Goal: Task Accomplishment & Management: Use online tool/utility

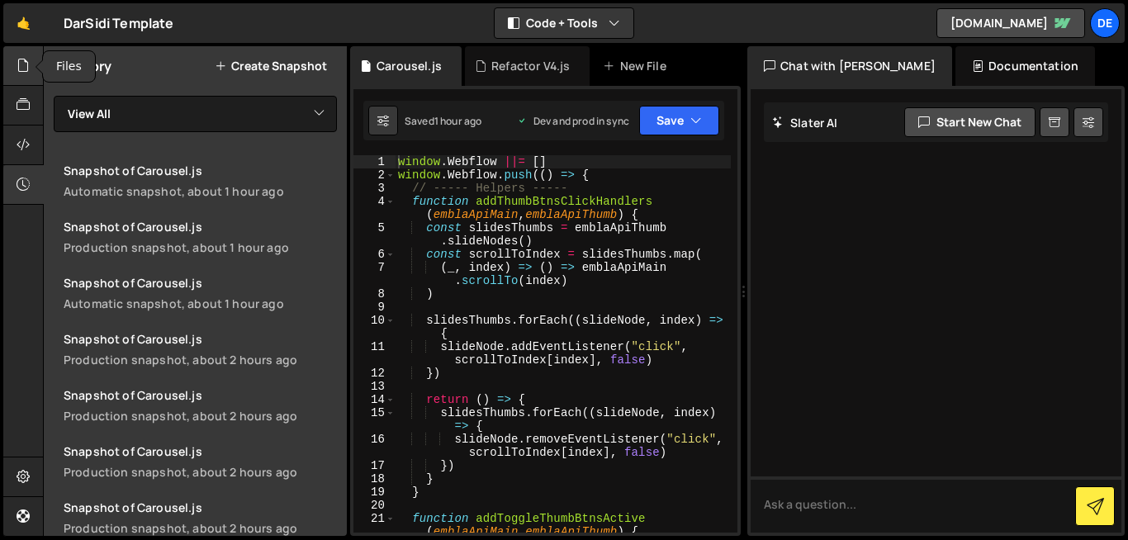
click at [26, 73] on icon at bounding box center [23, 65] width 13 height 18
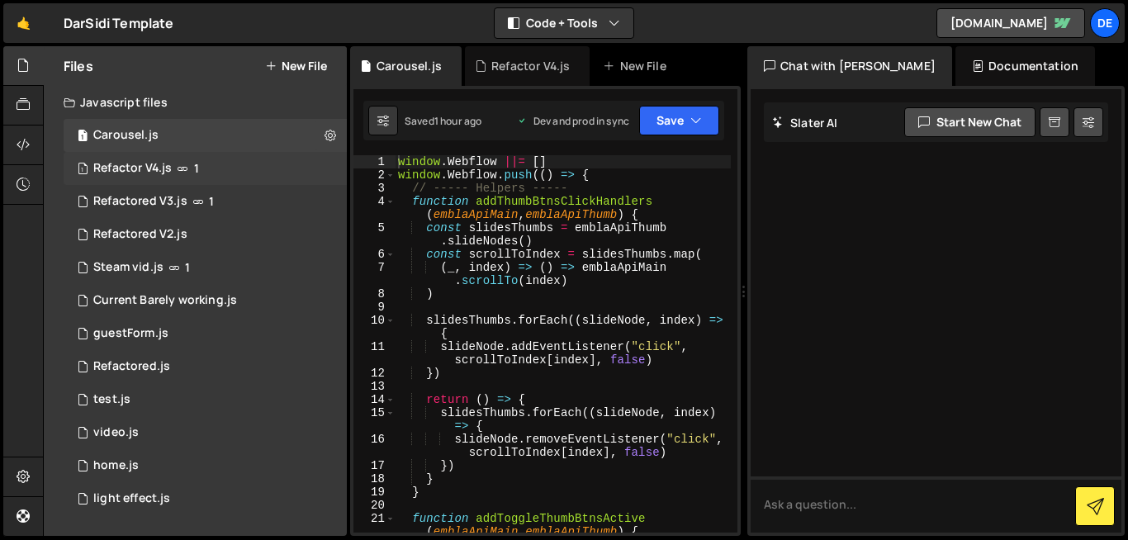
click at [125, 170] on div "Refactor V4.js" at bounding box center [132, 168] width 78 height 15
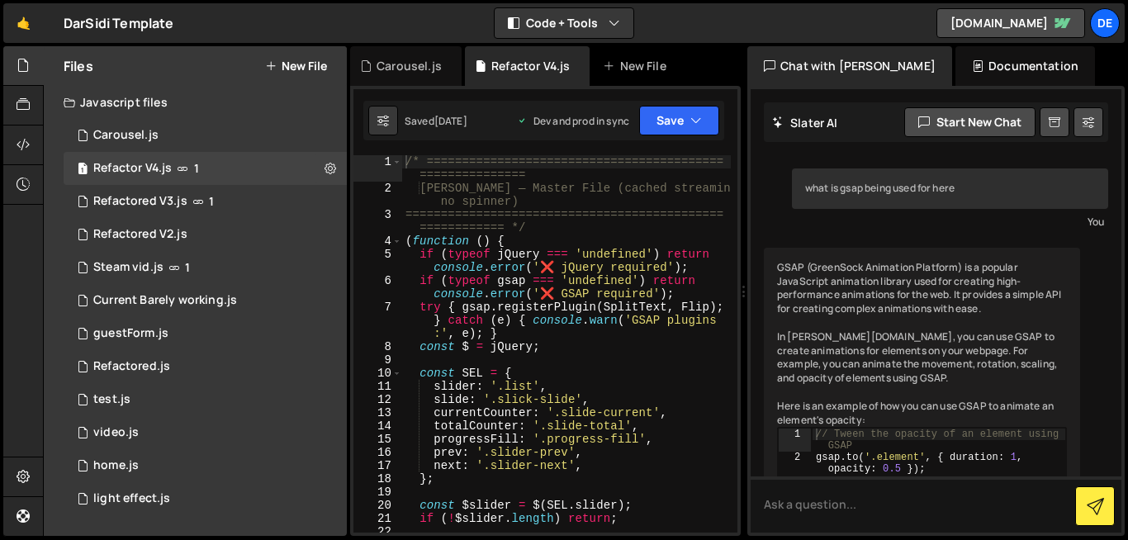
scroll to position [806, 0]
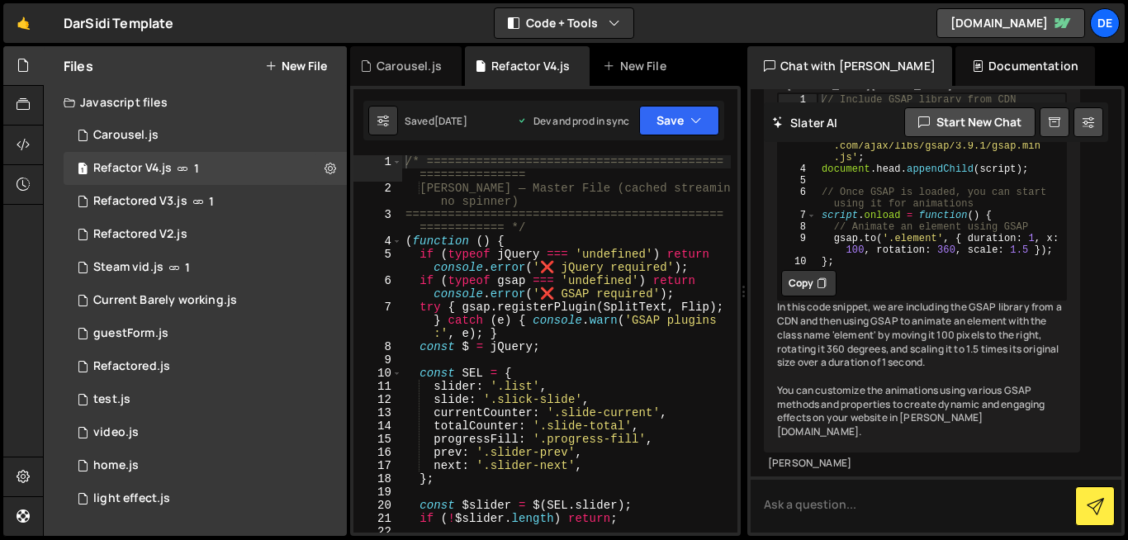
click at [576, 290] on div "/* ========================================== =============== Dar Sidi — Master…" at bounding box center [566, 363] width 329 height 417
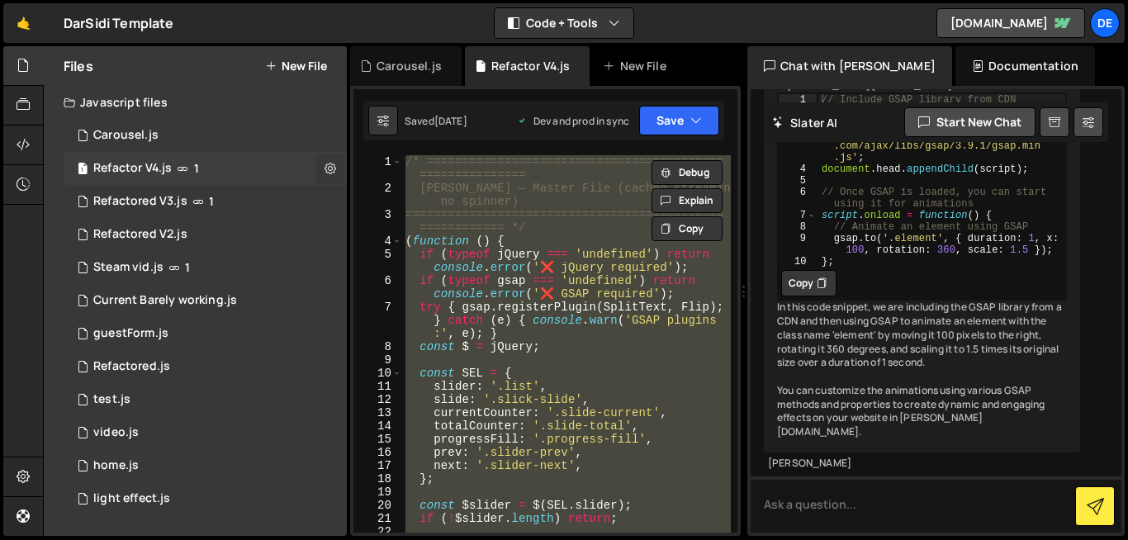
click at [328, 172] on icon at bounding box center [330, 168] width 12 height 16
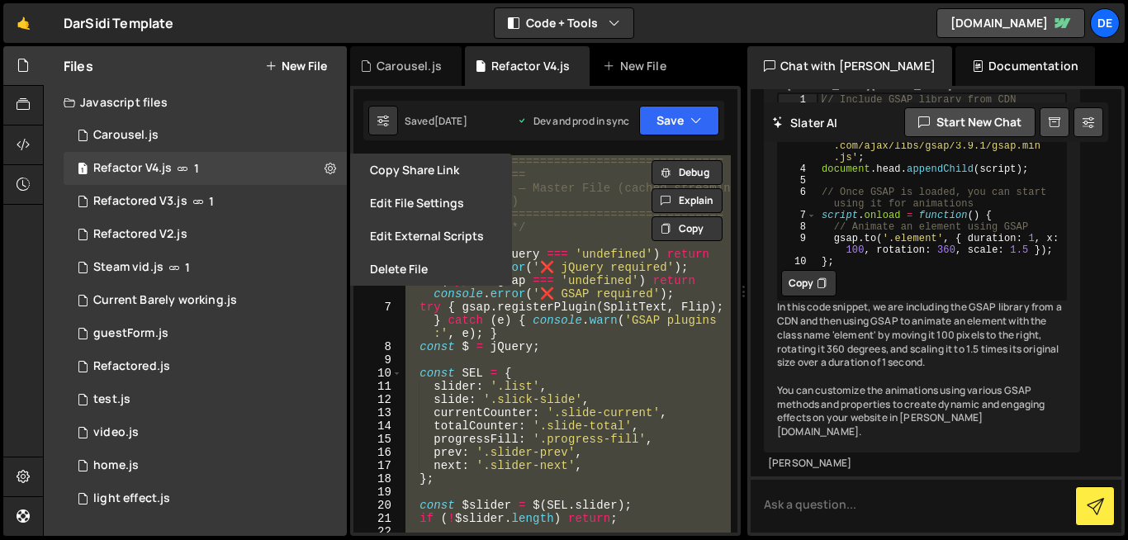
click at [605, 315] on div "/* ========================================== =============== Dar Sidi — Master…" at bounding box center [566, 343] width 329 height 377
type textarea "try { gsap.registerPlugin(SplitText, Flip); } catch (e) { console.warn('GSAP pl…"
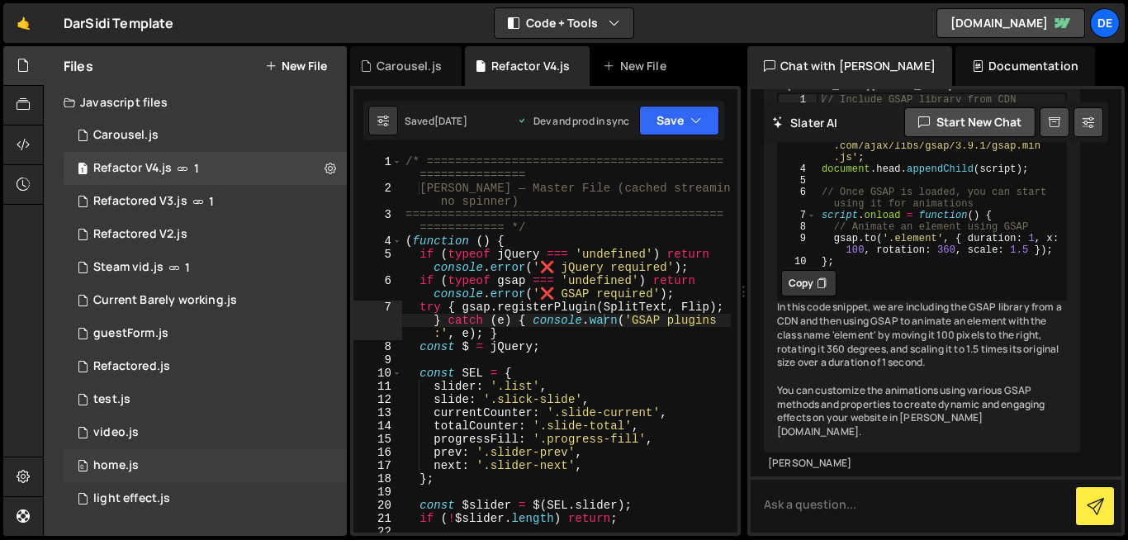
click at [141, 474] on div "0 home.js 0" at bounding box center [205, 465] width 283 height 33
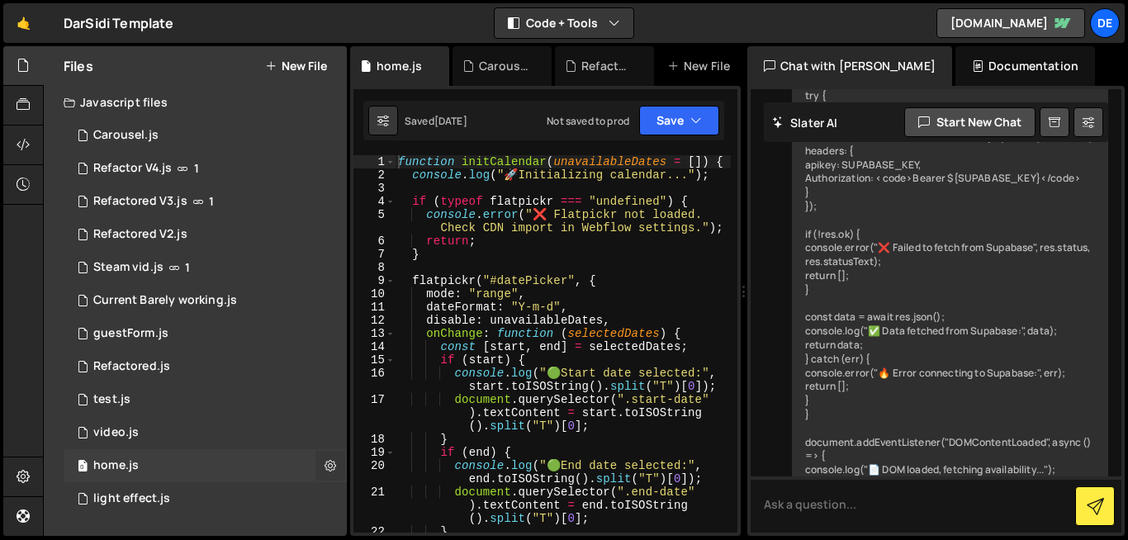
scroll to position [1882, 0]
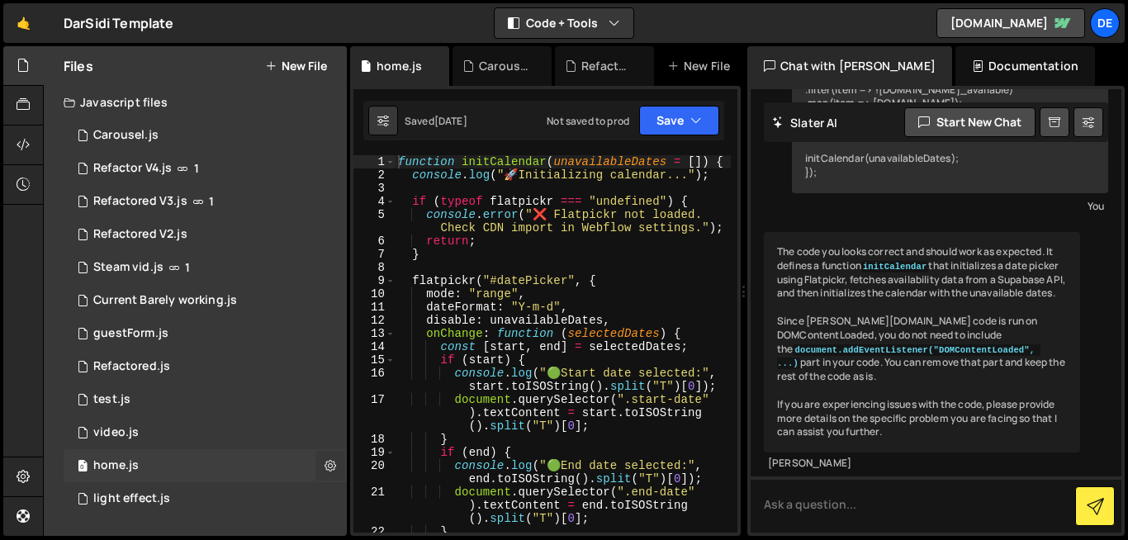
click at [334, 471] on icon at bounding box center [330, 465] width 12 height 16
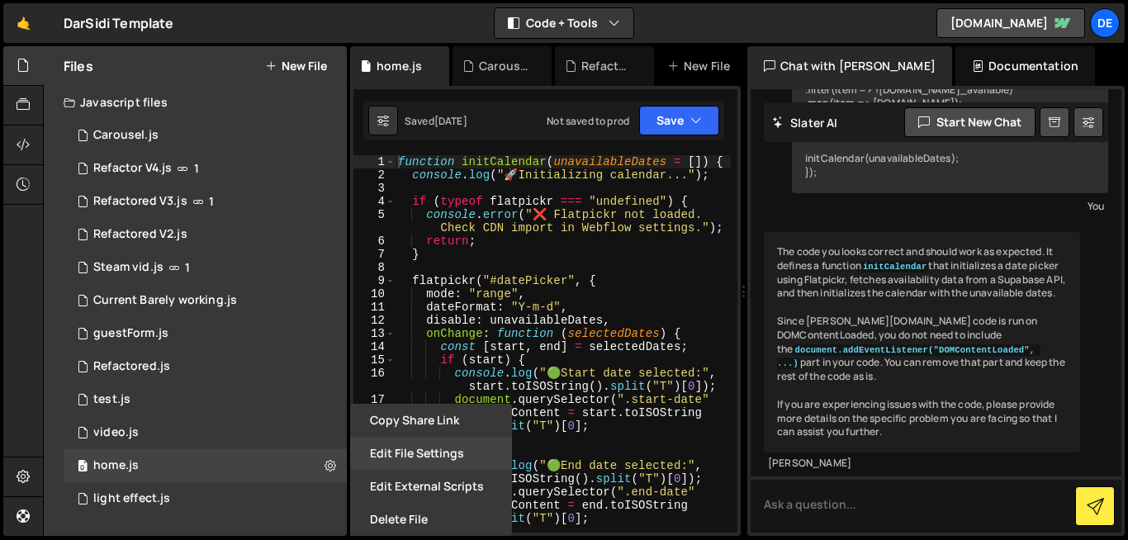
click at [443, 461] on button "Edit File Settings" at bounding box center [431, 453] width 162 height 33
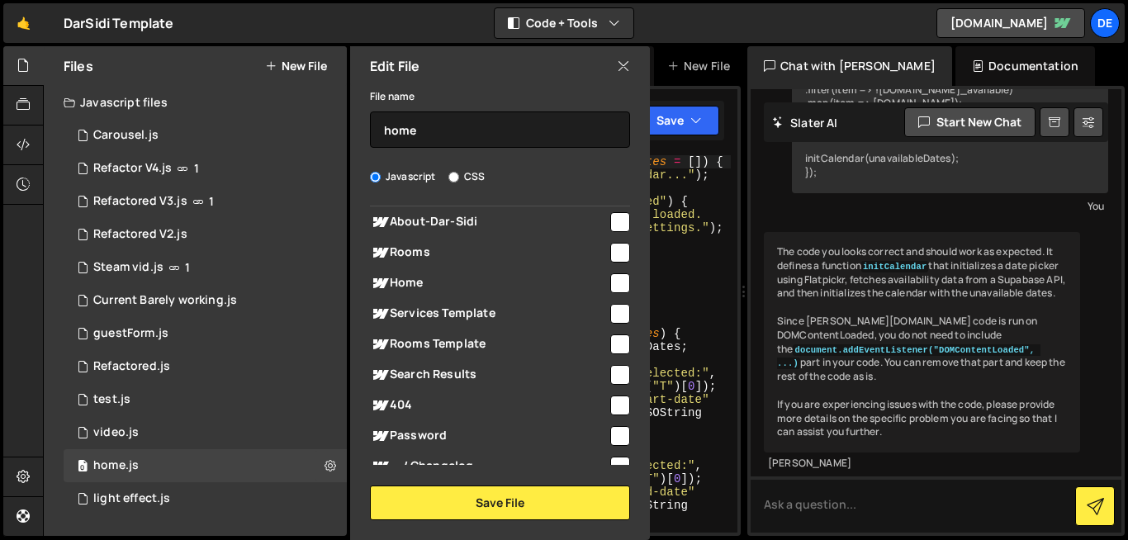
scroll to position [362, 0]
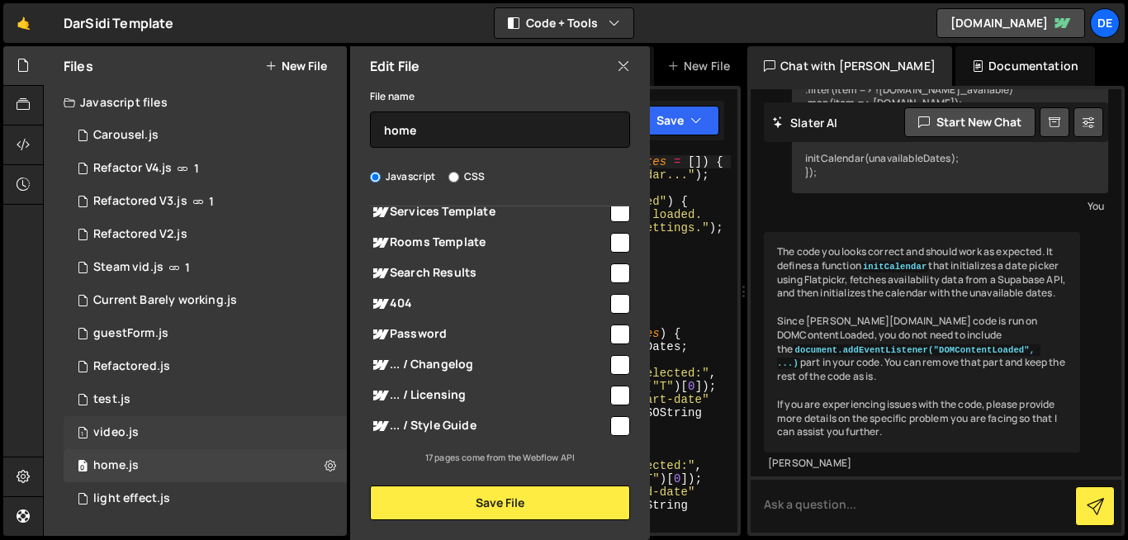
click at [180, 437] on div "1 video.js 0" at bounding box center [205, 432] width 283 height 33
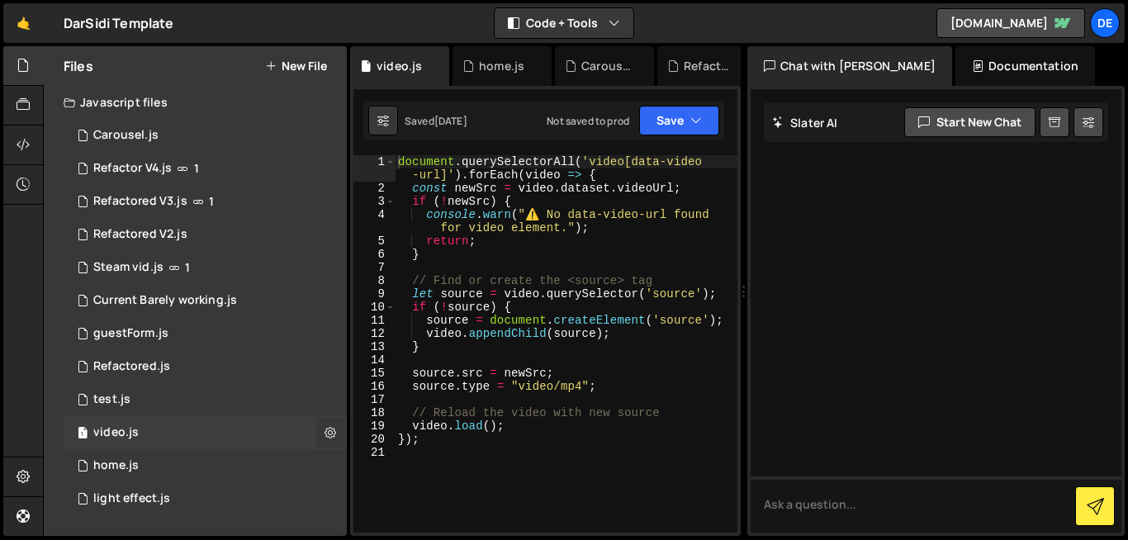
click at [323, 432] on button at bounding box center [330, 433] width 30 height 30
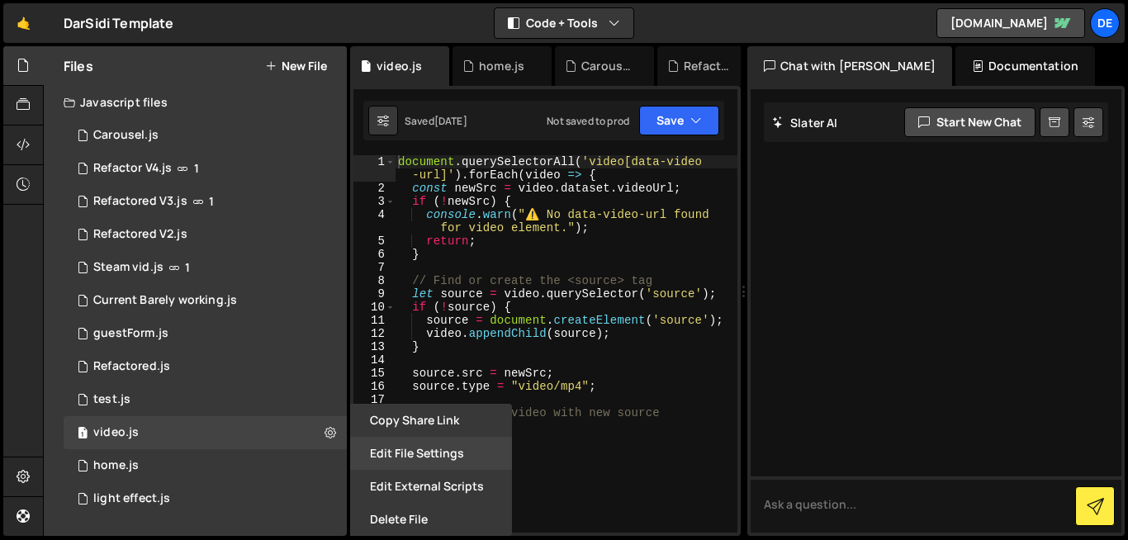
click at [395, 455] on button "Edit File Settings" at bounding box center [431, 453] width 162 height 33
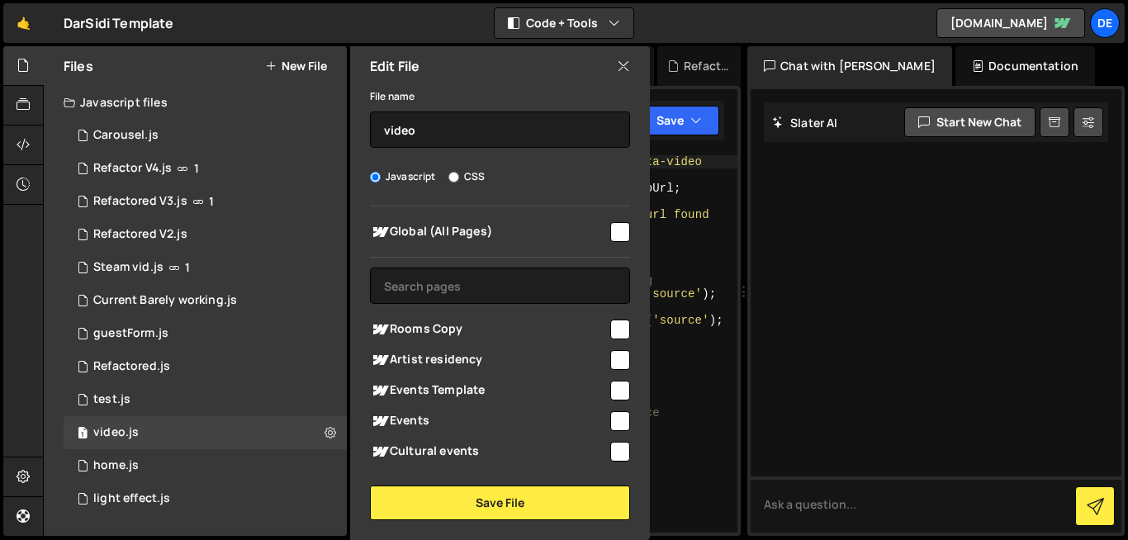
type textarea "const newSrc = video.dataset.videoUrl;"
click at [689, 184] on div "document . querySelectorAll ( 'video[data-video -url]' ) . forEach ( video => {…" at bounding box center [566, 363] width 343 height 417
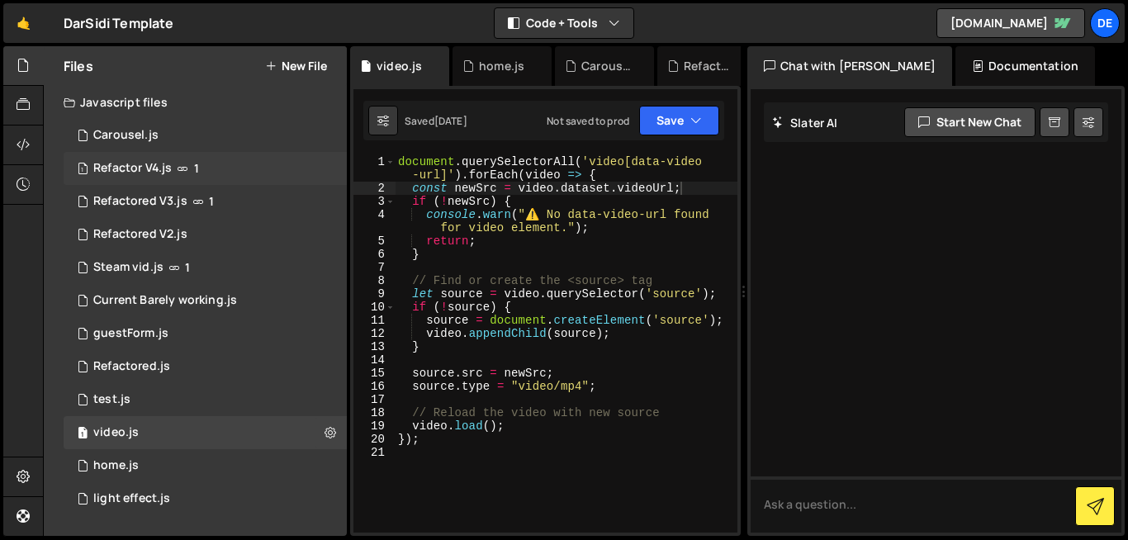
click at [151, 165] on div "Refactor V4.js" at bounding box center [132, 168] width 78 height 15
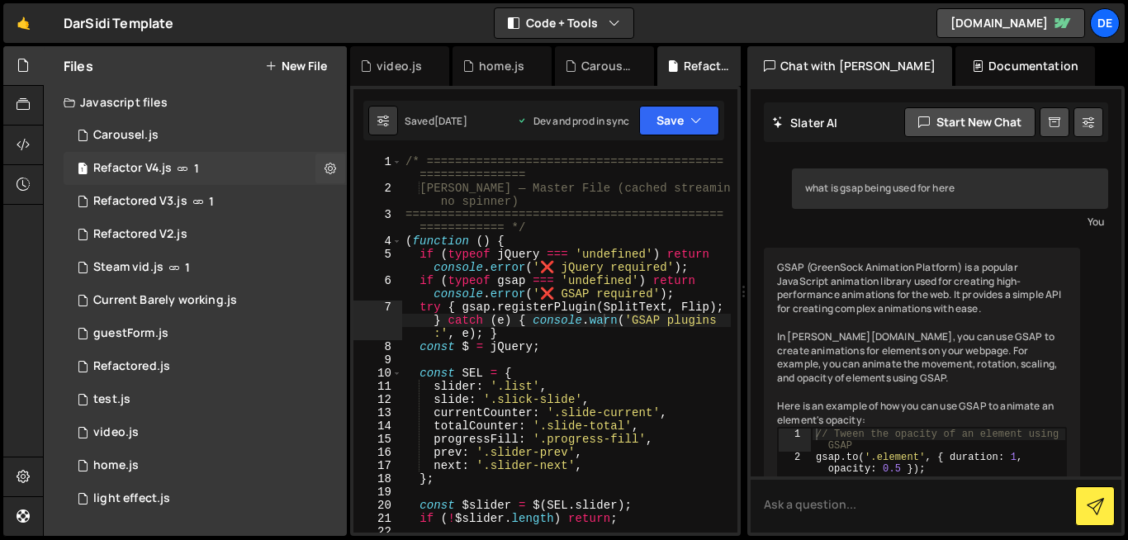
scroll to position [806, 0]
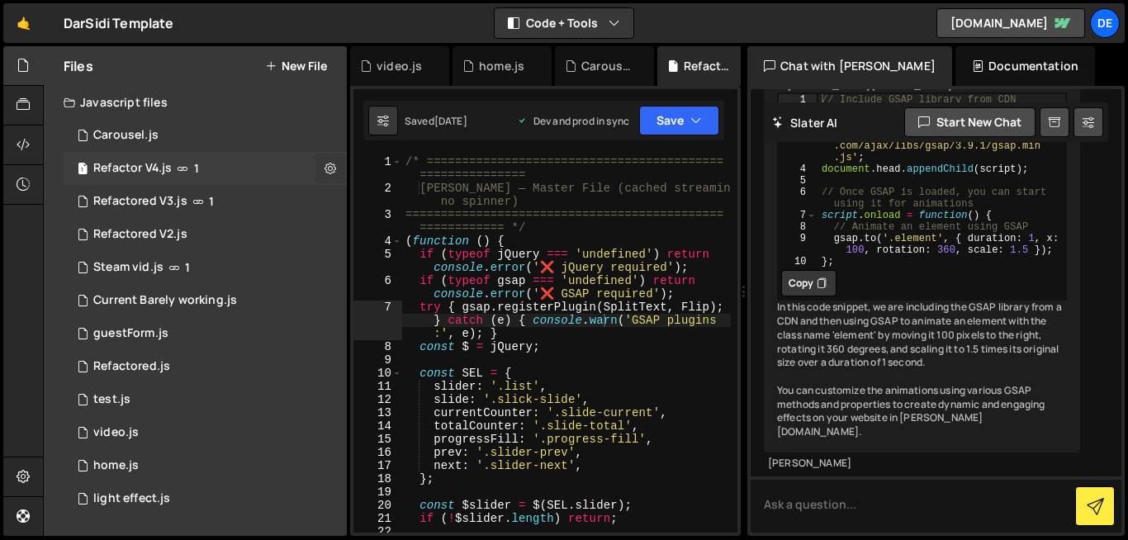
click at [332, 174] on icon at bounding box center [330, 168] width 12 height 16
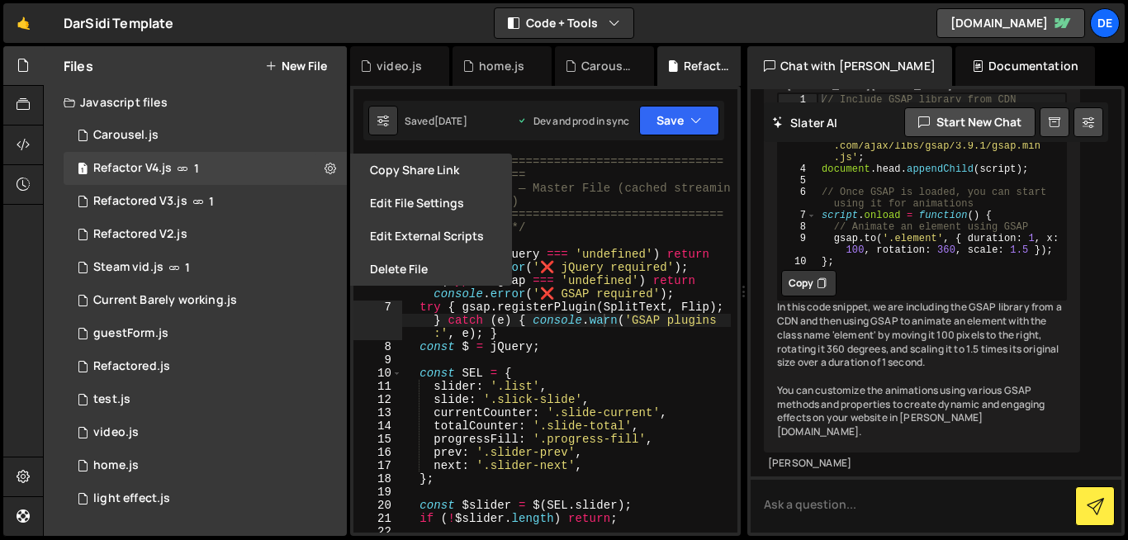
type textarea "const $ = jQuery;"
click at [645, 346] on div "/* ========================================== =============== Dar Sidi — Master…" at bounding box center [566, 363] width 329 height 417
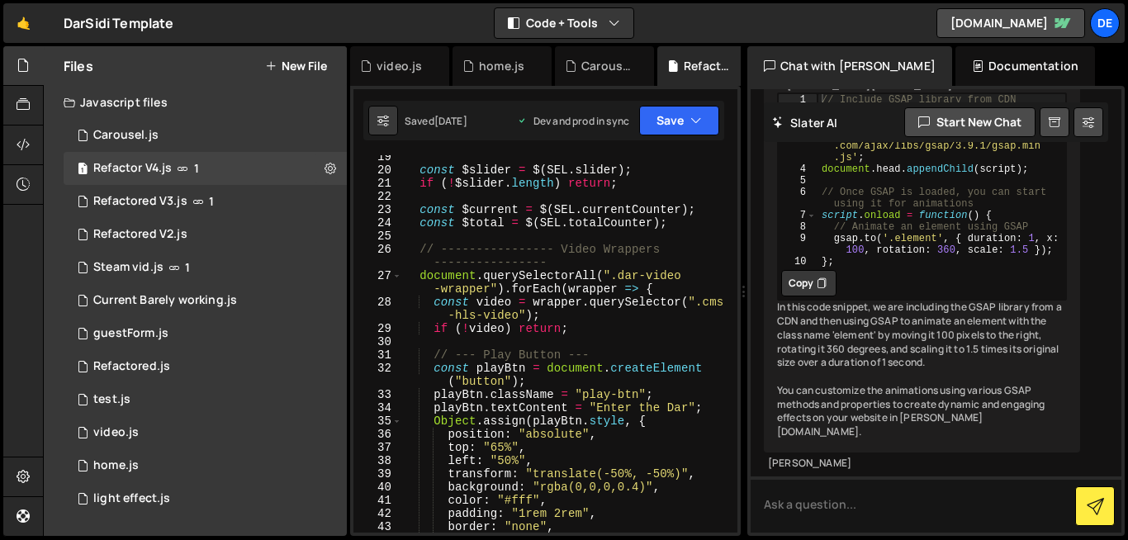
scroll to position [334, 0]
click at [645, 346] on div "const $slider = $ ( SEL . slider ) ; if ( ! $slider . length ) return ; const $…" at bounding box center [566, 353] width 329 height 404
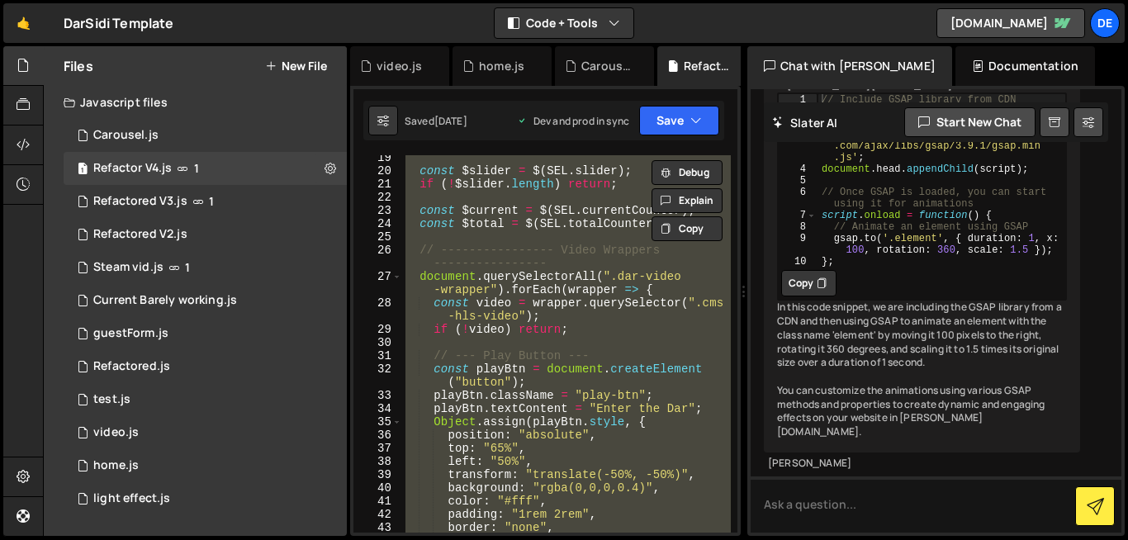
click at [501, 223] on div "const $slider = $ ( SEL . slider ) ; if ( ! $slider . length ) return ; const $…" at bounding box center [566, 343] width 329 height 377
type textarea "const $total = $(SEL.totalCounter);"
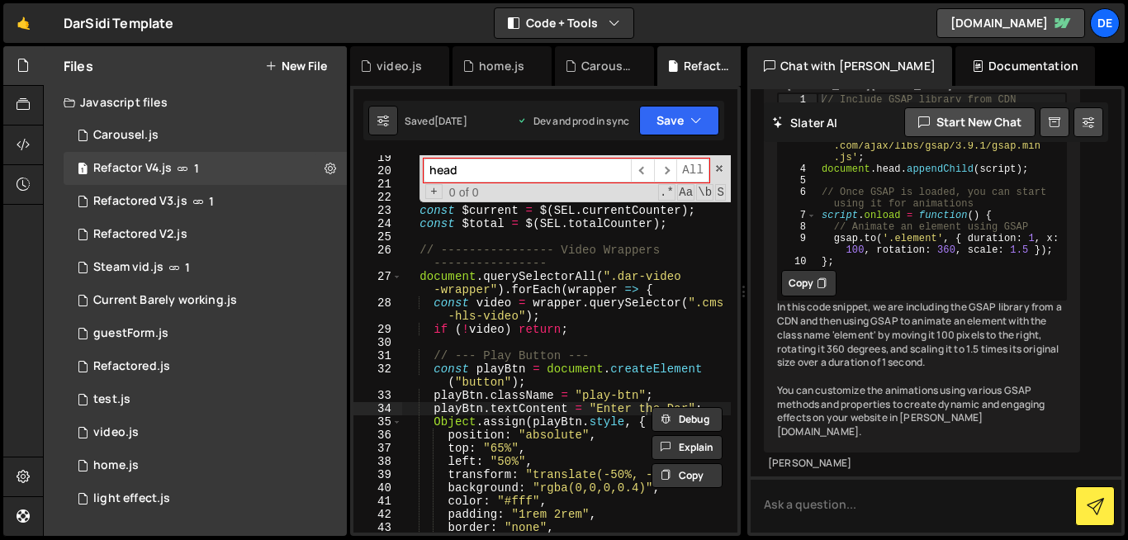
type input "head"
type textarea "// ---------------- Video Wrappers ----------------"
click at [561, 262] on div "const $slider = $ ( SEL . slider ) ; if ( ! $slider . length ) return ; const $…" at bounding box center [566, 353] width 329 height 404
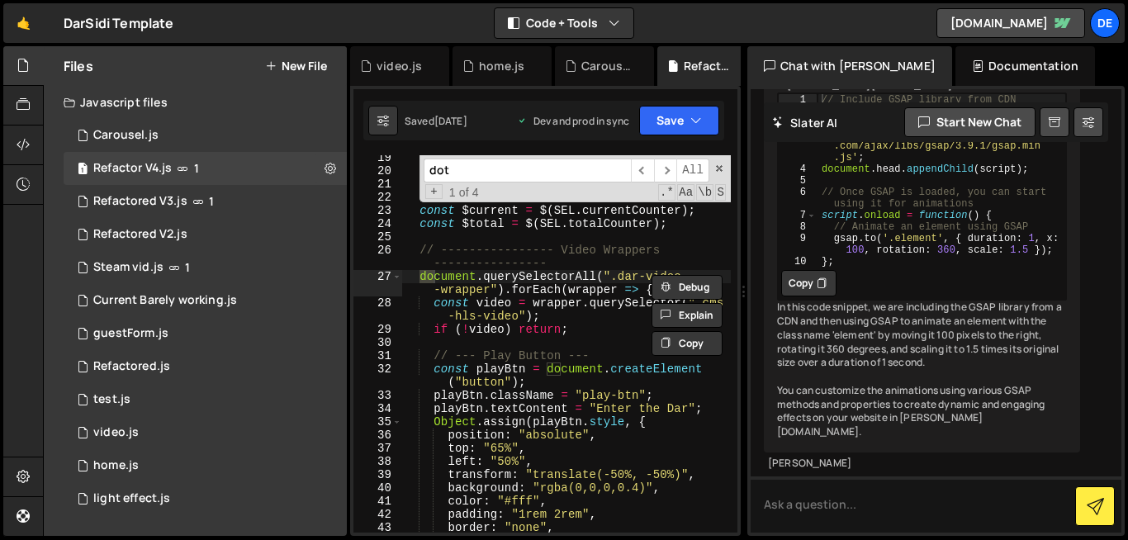
scroll to position [2269, 0]
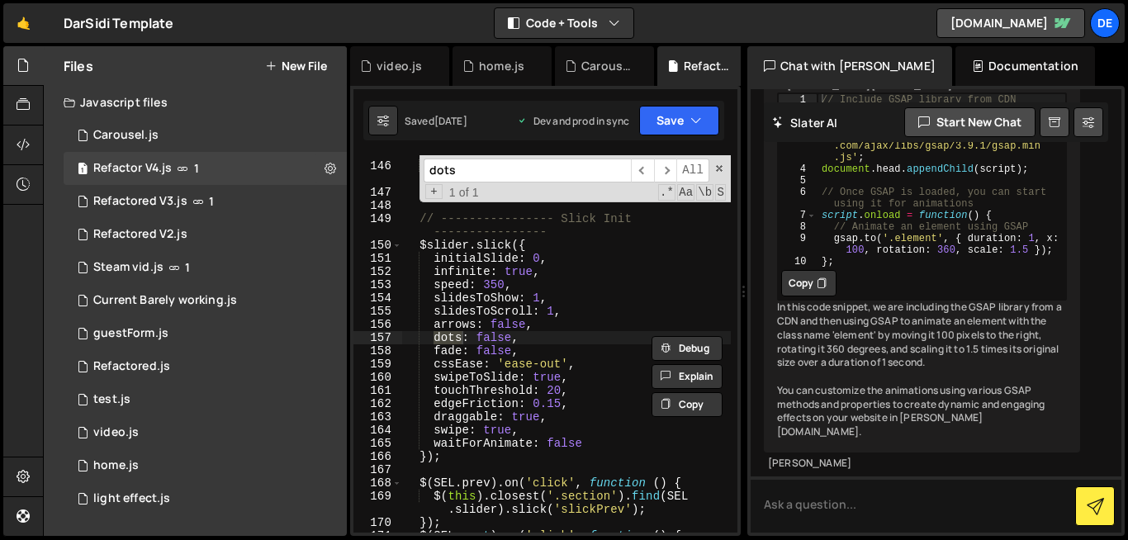
type input "dots"
click at [482, 340] on div "const $currSlide = $ ( slick . $slides [ realIndex ]) ; attachHls ( $currSlide …" at bounding box center [566, 341] width 329 height 417
drag, startPoint x: 477, startPoint y: 339, endPoint x: 507, endPoint y: 337, distance: 29.8
click at [507, 337] on div "const $currSlide = $ ( slick . $slides [ realIndex ]) ; attachHls ( $currSlide …" at bounding box center [566, 341] width 329 height 417
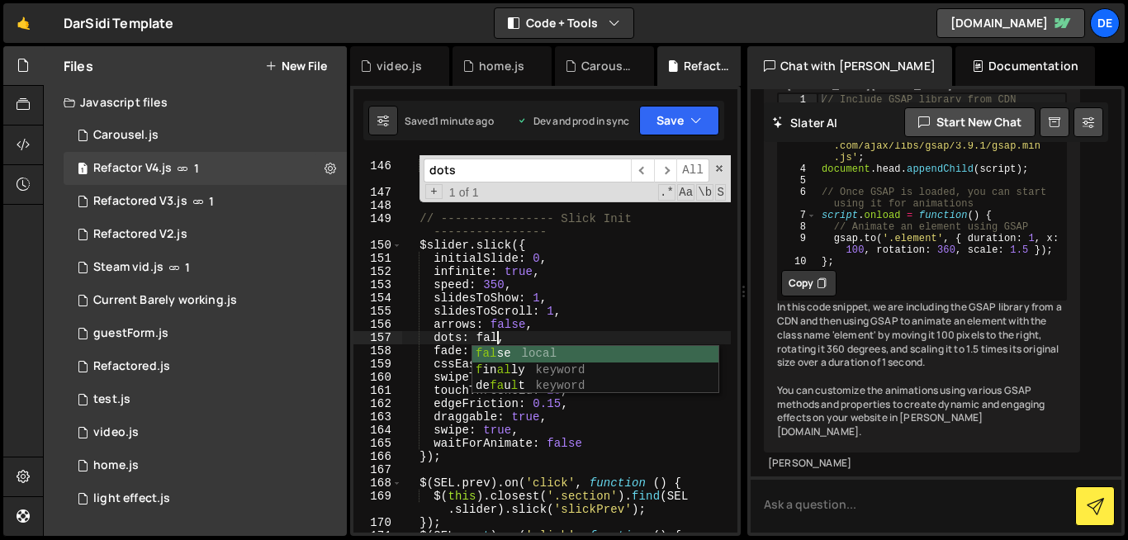
scroll to position [0, 7]
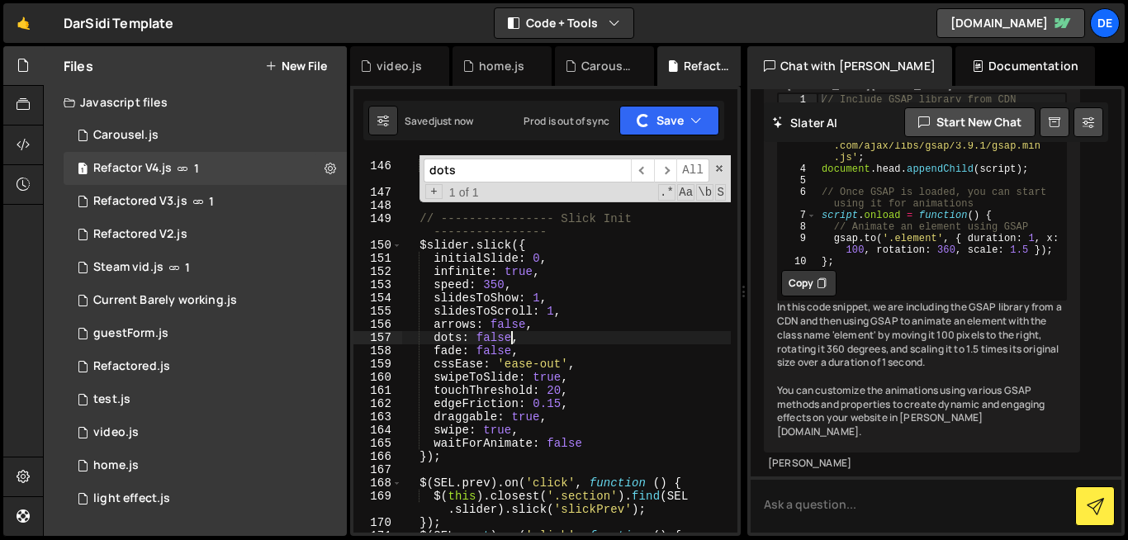
type textarea "dots: false,"
click at [332, 173] on icon at bounding box center [330, 168] width 12 height 16
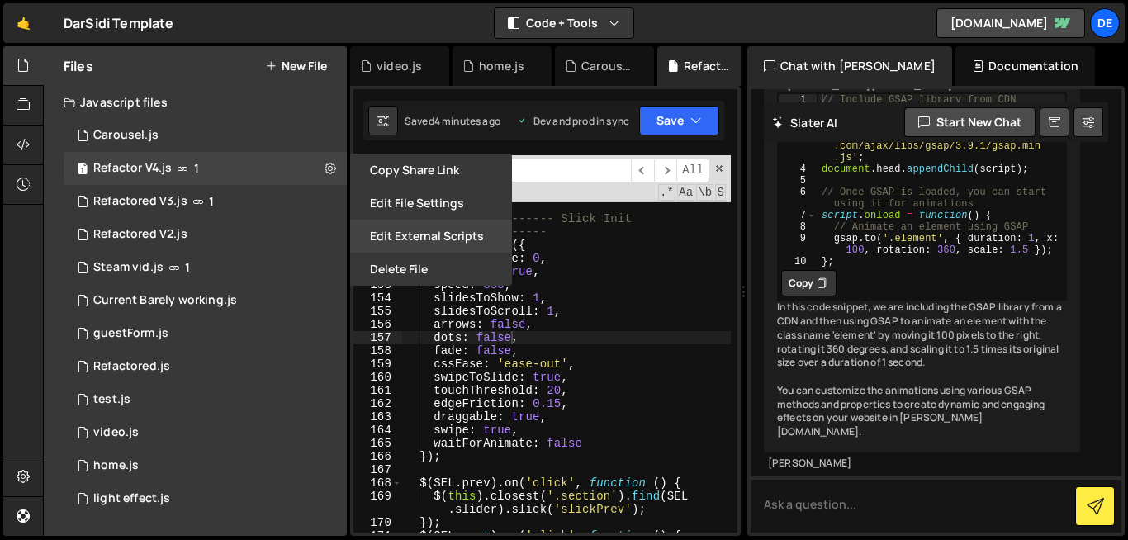
click at [421, 225] on button "Edit External Scripts" at bounding box center [431, 236] width 162 height 33
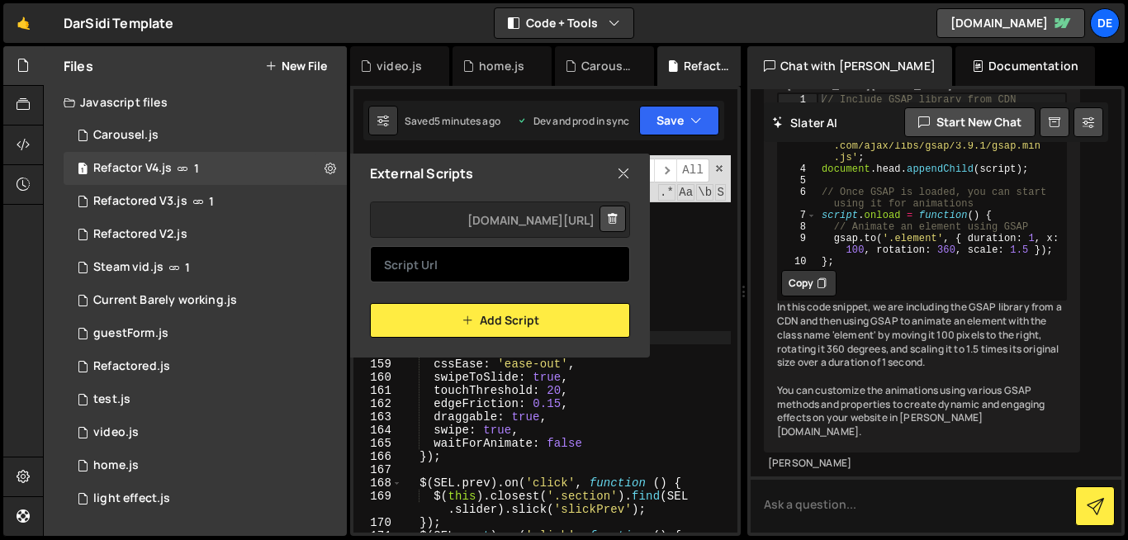
click at [433, 258] on div "[URL][DOMAIN_NAME] Add Script" at bounding box center [500, 265] width 300 height 144
click at [433, 258] on input "text" at bounding box center [500, 264] width 260 height 36
paste input "[URL][DOMAIN_NAME]"
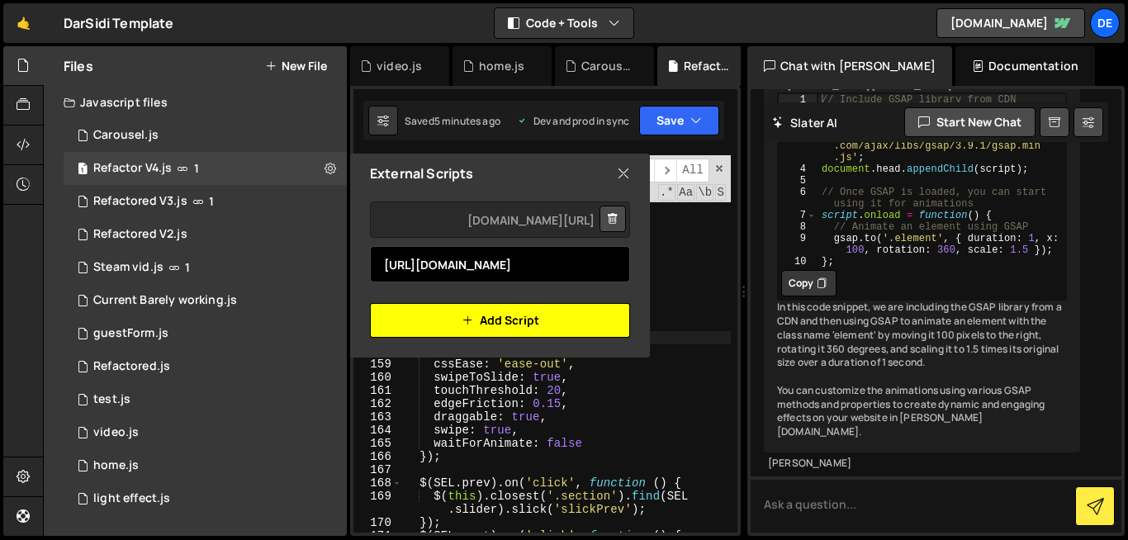
type input "[URL][DOMAIN_NAME]"
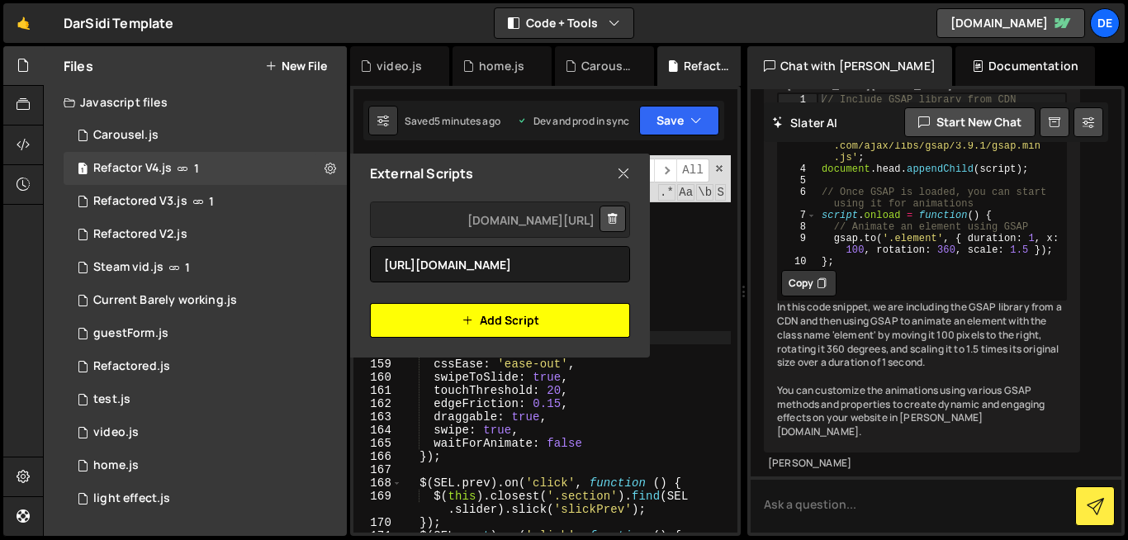
scroll to position [0, 0]
click at [429, 322] on button "Add Script" at bounding box center [500, 320] width 260 height 35
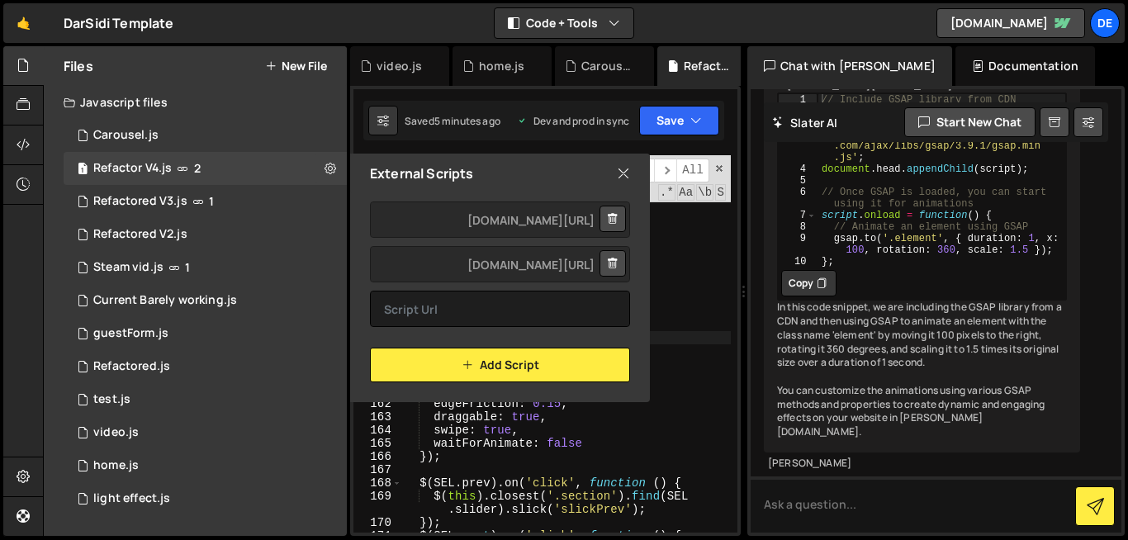
click at [620, 178] on icon at bounding box center [623, 173] width 13 height 18
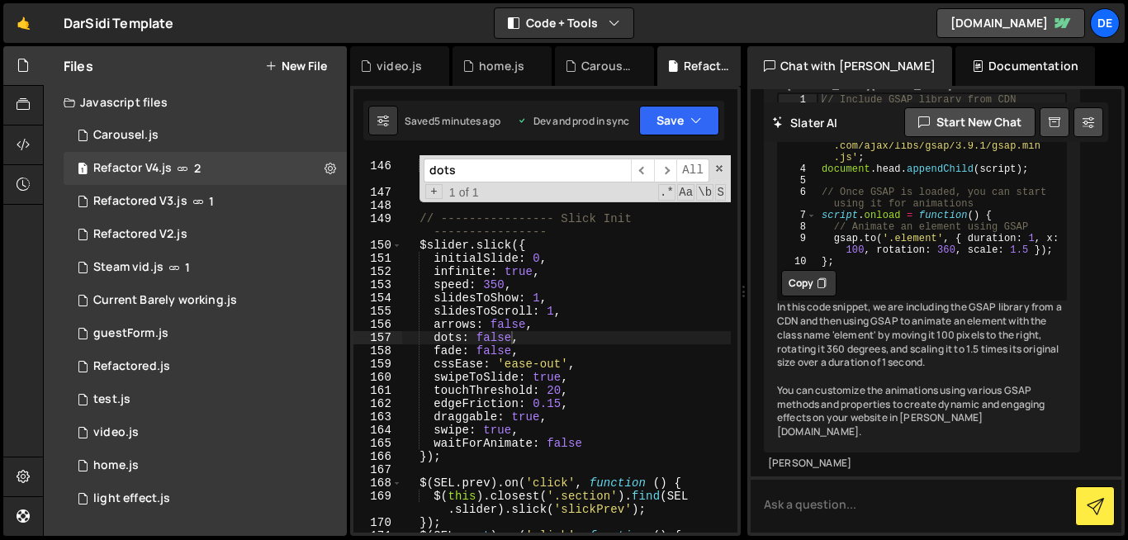
type textarea "fade: false,"
click at [591, 345] on div "const $currSlide = $ ( slick . $slides [ realIndex ]) ; attachHls ( $currSlide …" at bounding box center [566, 341] width 329 height 417
